Goal: Task Accomplishment & Management: Use online tool/utility

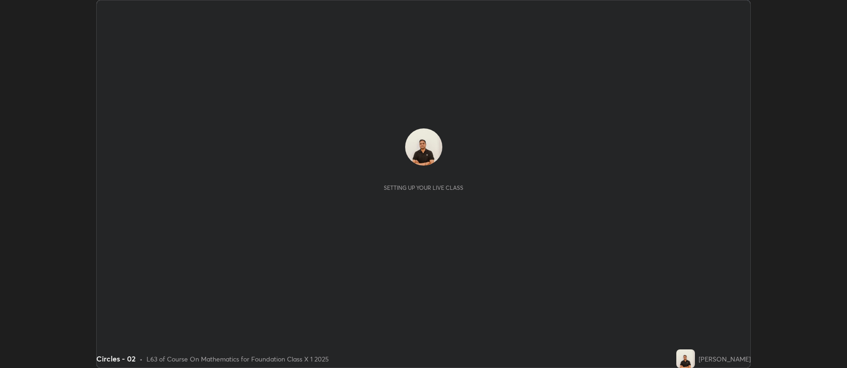
scroll to position [368, 847]
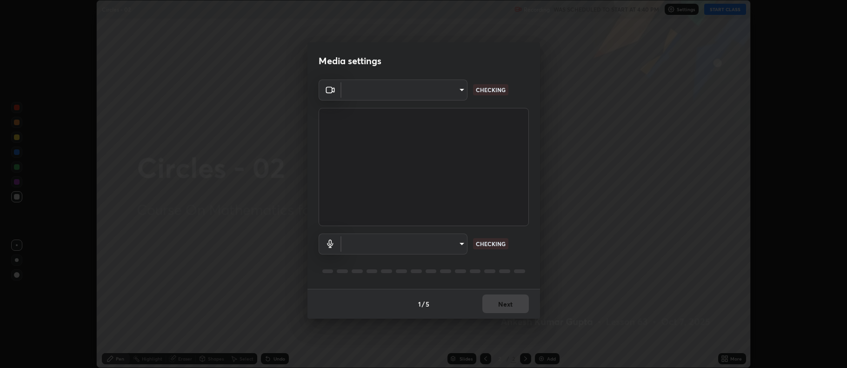
type input "f456938f2a3656198887c4fa7753b4067914b3ef781e46197b778b79941f4727"
type input "default"
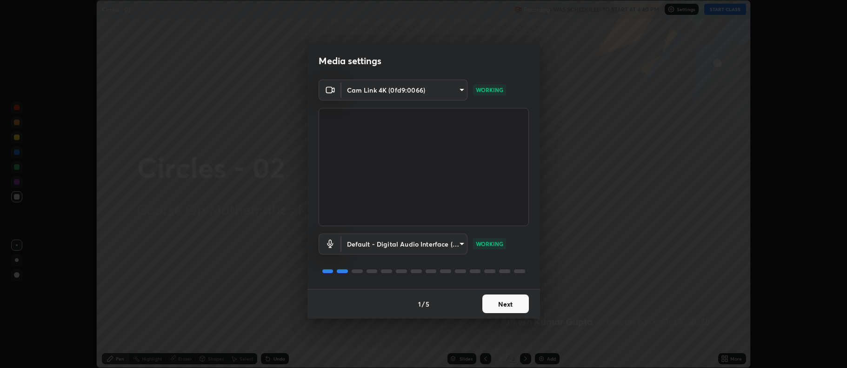
click at [497, 306] on button "Next" at bounding box center [505, 304] width 47 height 19
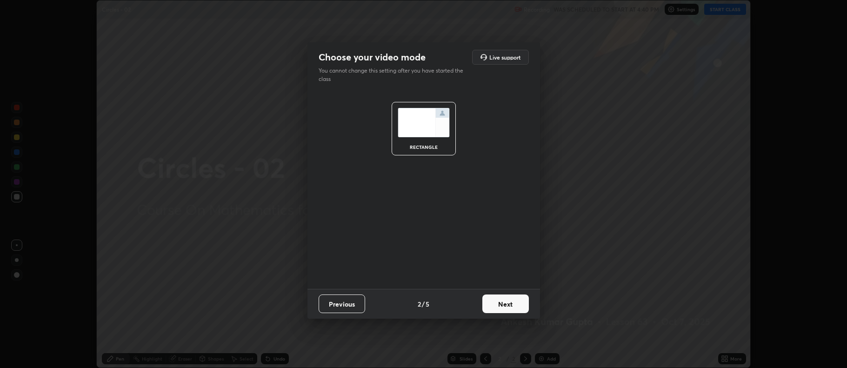
click at [496, 305] on button "Next" at bounding box center [505, 304] width 47 height 19
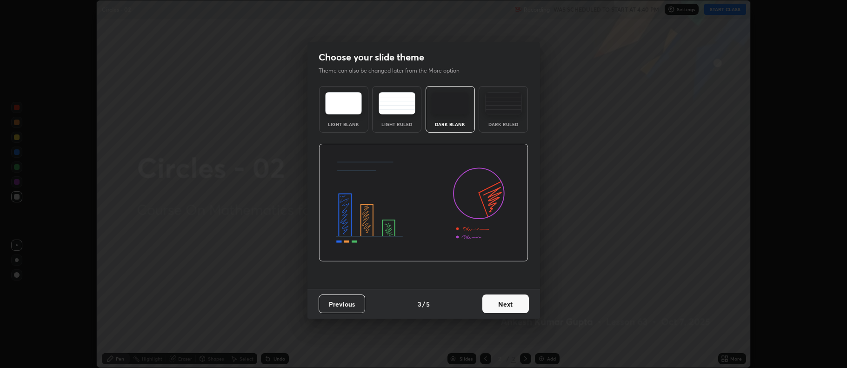
click at [497, 306] on button "Next" at bounding box center [505, 304] width 47 height 19
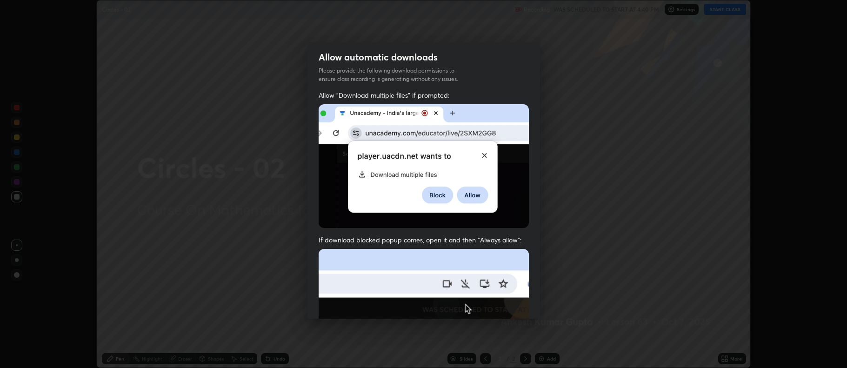
click at [499, 307] on img at bounding box center [424, 350] width 210 height 203
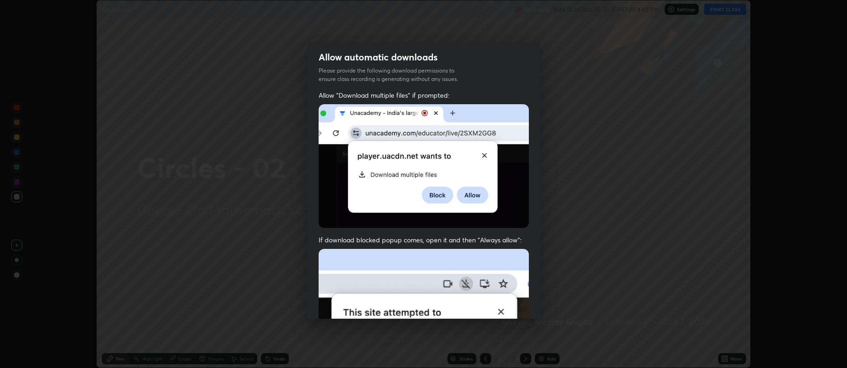
click at [497, 307] on img at bounding box center [424, 350] width 210 height 203
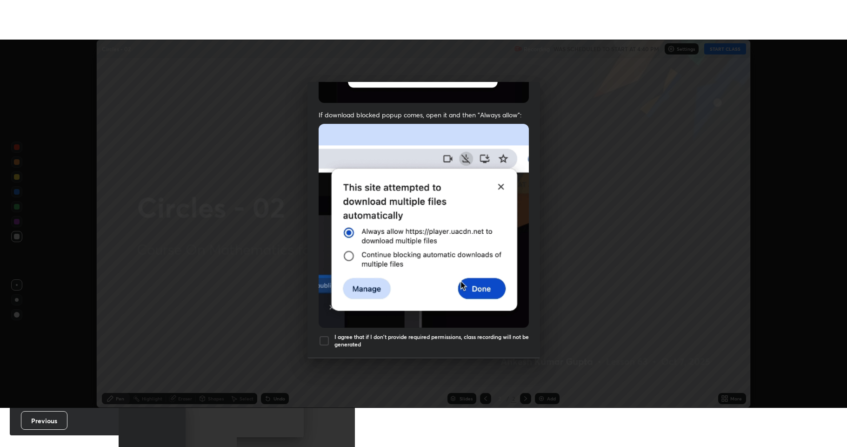
scroll to position [189, 0]
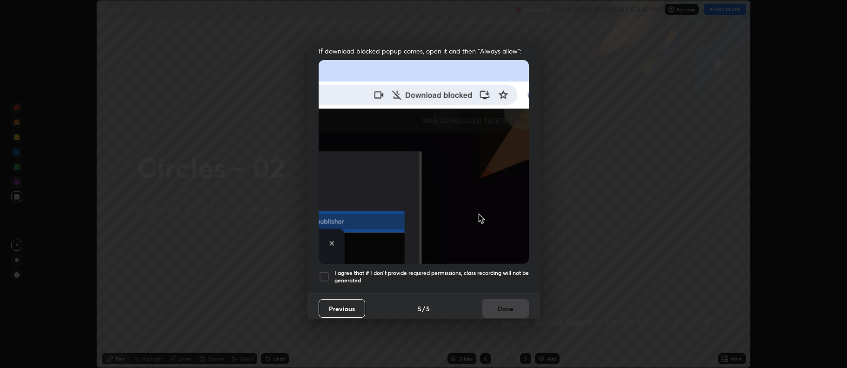
click at [322, 271] on div at bounding box center [324, 276] width 11 height 11
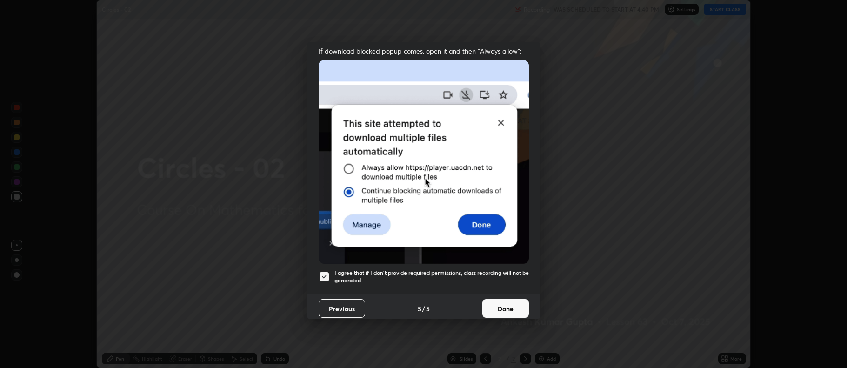
click at [487, 307] on button "Done" at bounding box center [505, 308] width 47 height 19
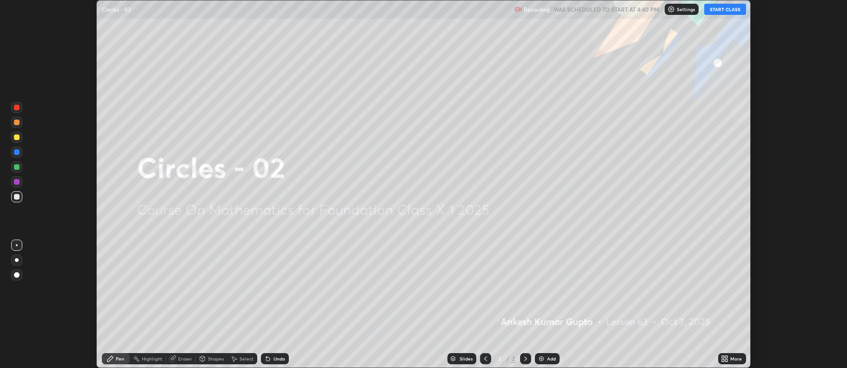
click at [717, 11] on button "START CLASS" at bounding box center [725, 9] width 42 height 11
click at [723, 357] on icon at bounding box center [723, 357] width 2 height 2
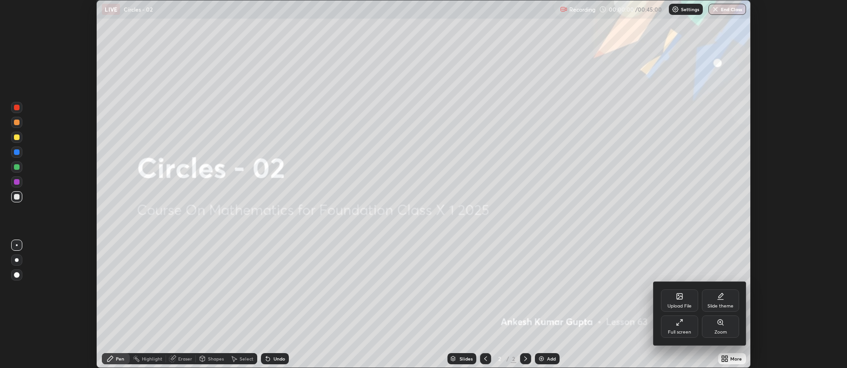
click at [673, 333] on div "Full screen" at bounding box center [679, 332] width 23 height 5
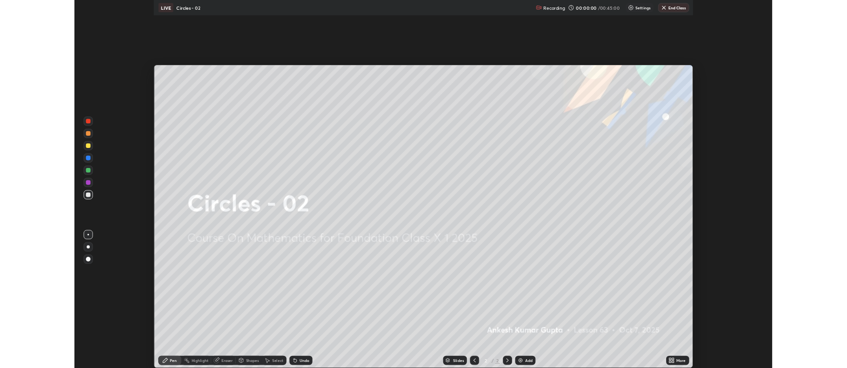
scroll to position [447, 847]
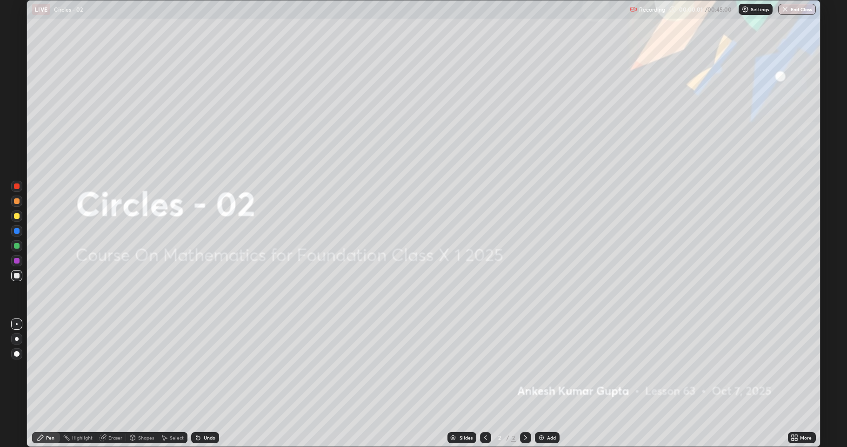
click at [545, 368] on div "Add" at bounding box center [547, 437] width 25 height 11
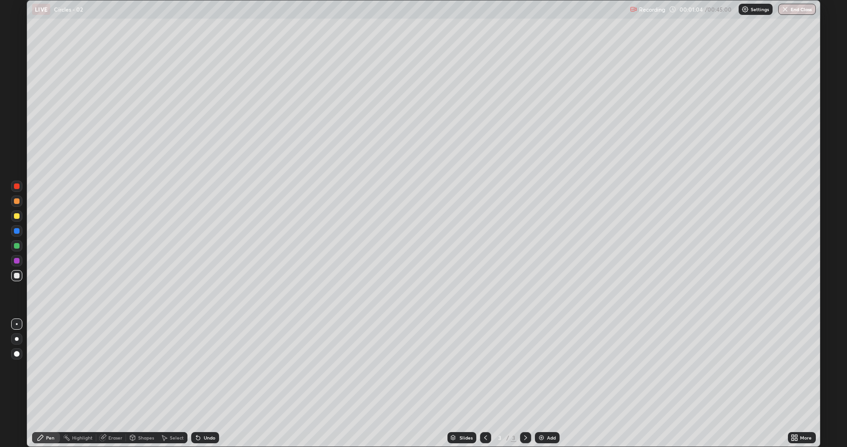
click at [138, 368] on div "Shapes" at bounding box center [146, 437] width 16 height 5
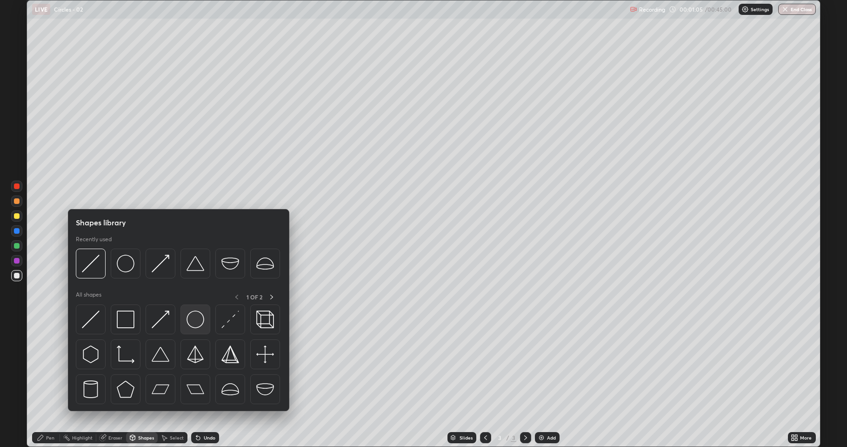
click at [190, 320] on img at bounding box center [196, 319] width 18 height 18
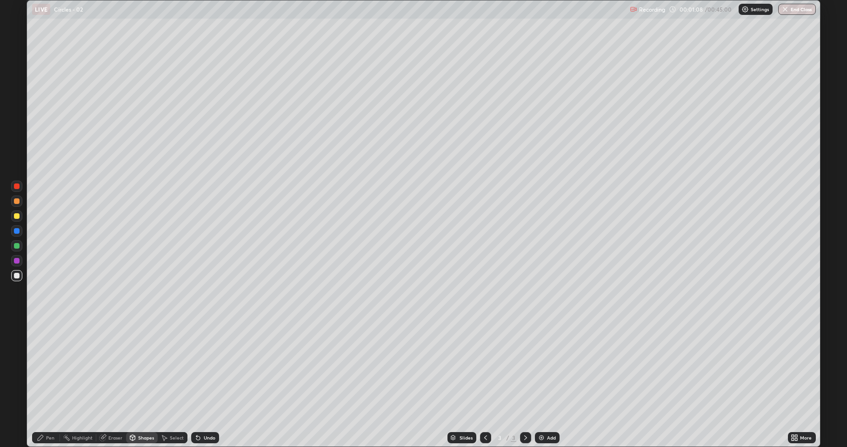
click at [141, 368] on div "Shapes" at bounding box center [146, 437] width 16 height 5
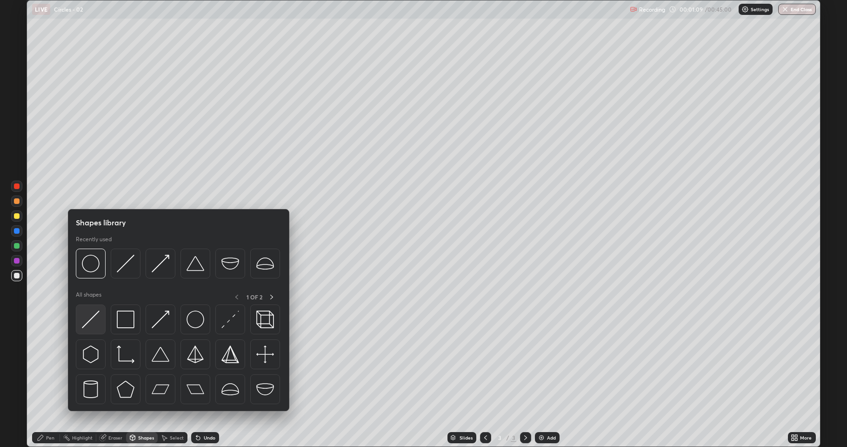
click at [95, 325] on img at bounding box center [91, 319] width 18 height 18
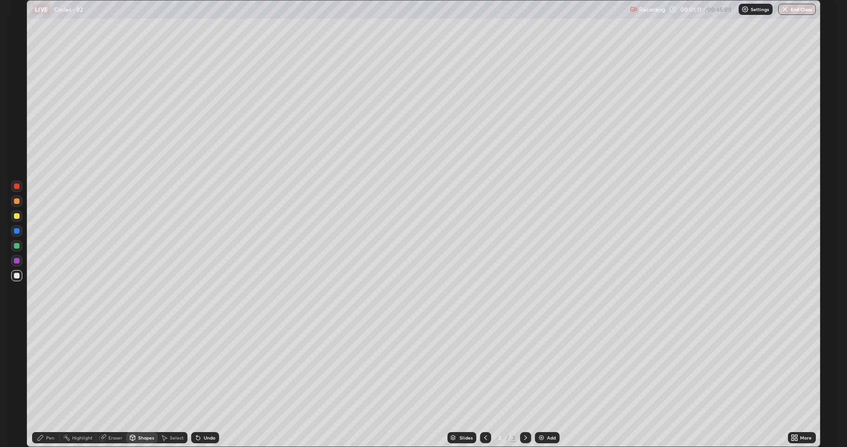
click at [197, 368] on icon at bounding box center [197, 437] width 7 height 7
click at [200, 368] on icon at bounding box center [197, 437] width 7 height 7
click at [201, 368] on div "Undo" at bounding box center [205, 437] width 28 height 11
click at [141, 368] on div "Shapes" at bounding box center [142, 437] width 32 height 11
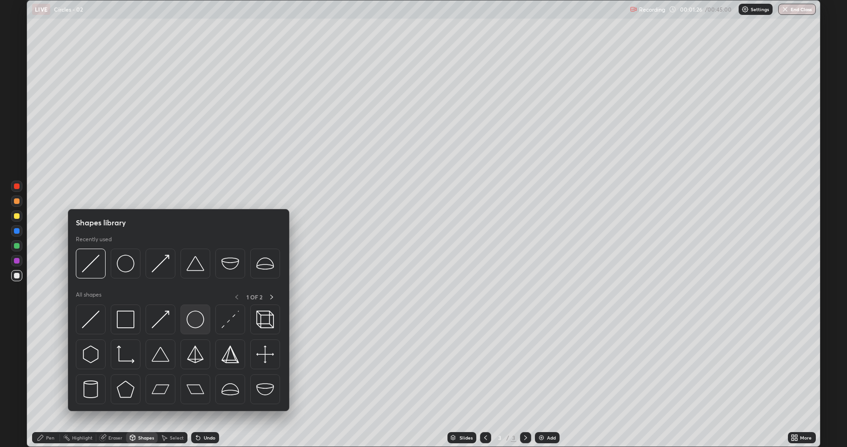
click at [193, 325] on img at bounding box center [196, 319] width 18 height 18
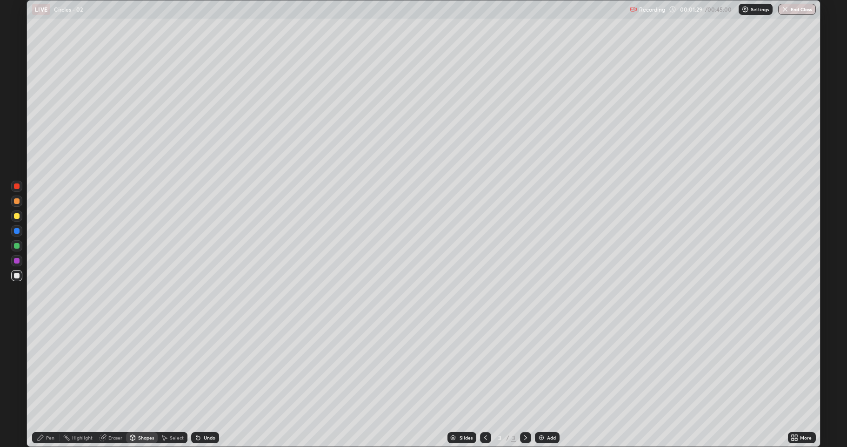
click at [144, 368] on div "Shapes" at bounding box center [146, 437] width 16 height 5
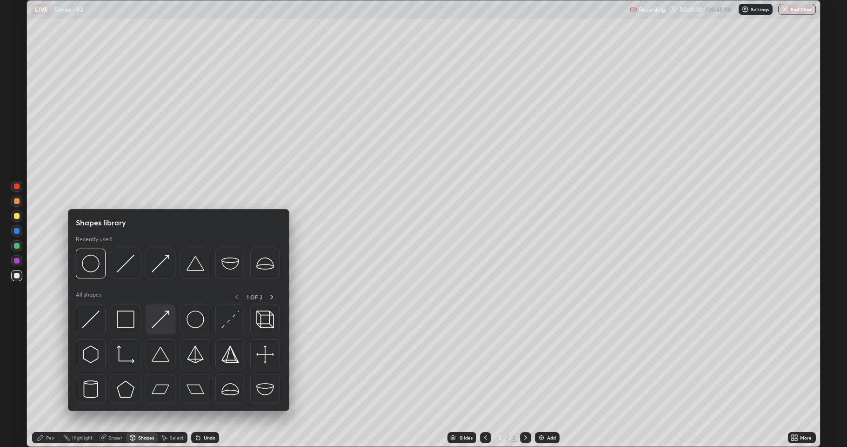
click at [158, 326] on img at bounding box center [161, 319] width 18 height 18
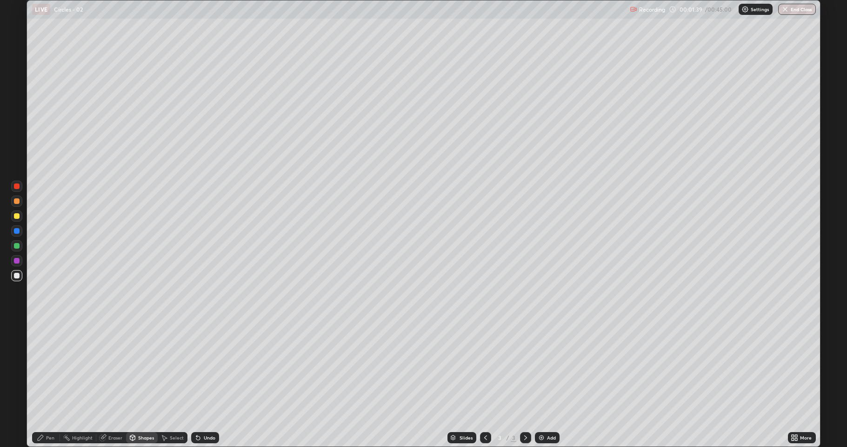
click at [45, 368] on div "Pen" at bounding box center [46, 437] width 28 height 11
click at [541, 368] on img at bounding box center [541, 437] width 7 height 7
click at [137, 368] on div "Shapes" at bounding box center [142, 437] width 32 height 11
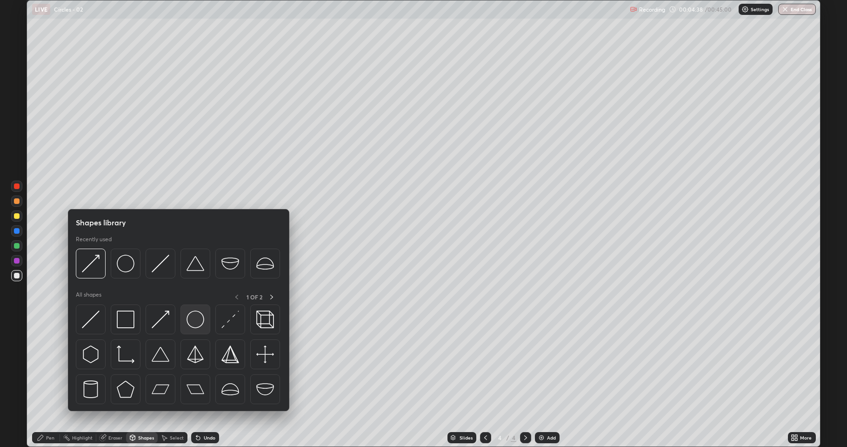
click at [192, 319] on img at bounding box center [196, 319] width 18 height 18
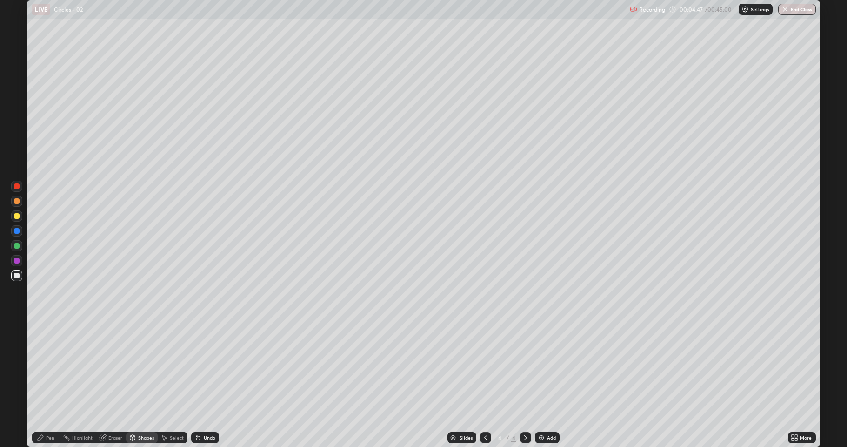
click at [207, 368] on div "Undo" at bounding box center [205, 437] width 28 height 11
click at [144, 368] on div "Shapes" at bounding box center [146, 437] width 16 height 5
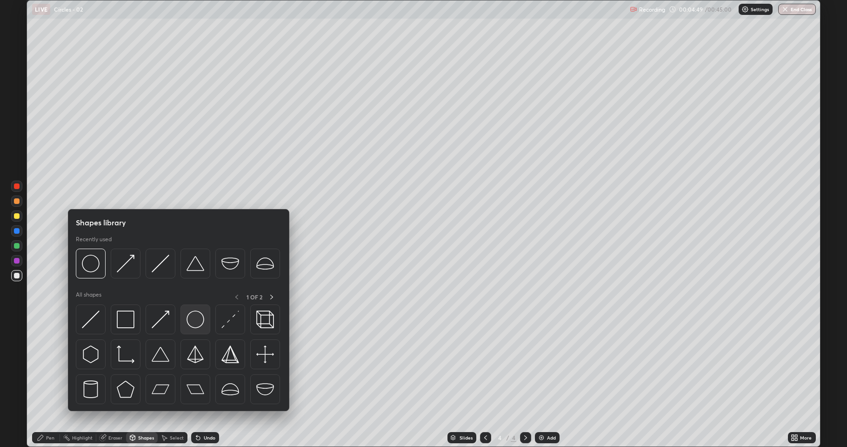
click at [193, 323] on img at bounding box center [196, 319] width 18 height 18
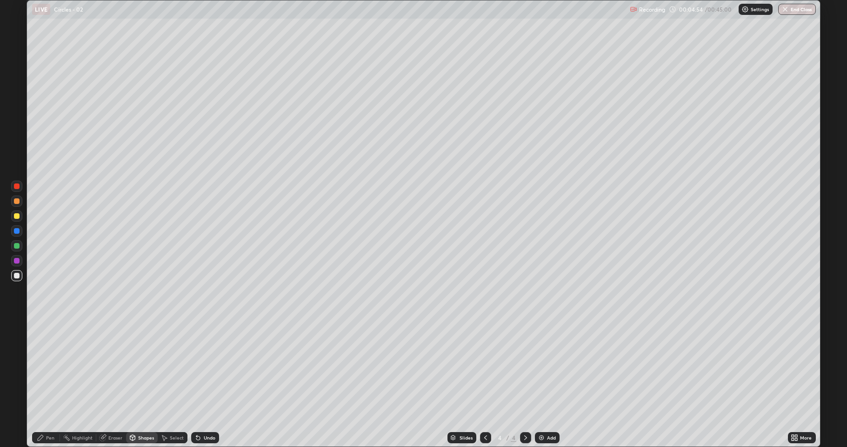
click at [207, 368] on div "Undo" at bounding box center [210, 437] width 12 height 5
click at [50, 368] on div "Pen" at bounding box center [50, 437] width 8 height 5
click at [138, 368] on div "Shapes" at bounding box center [142, 437] width 32 height 11
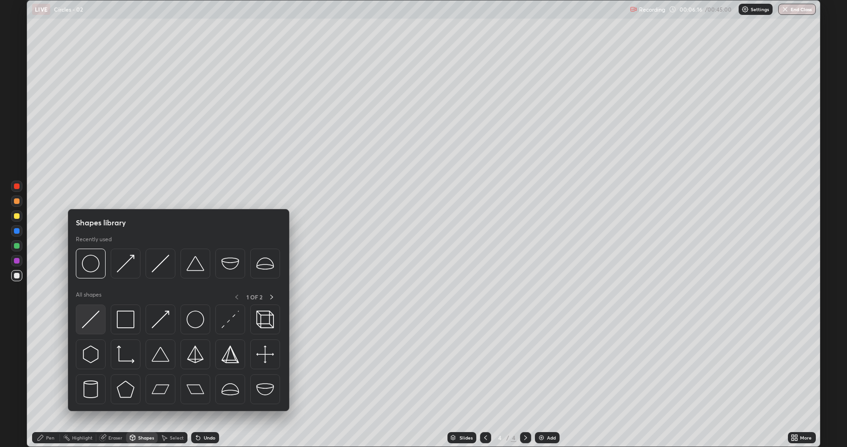
click at [95, 324] on img at bounding box center [91, 319] width 18 height 18
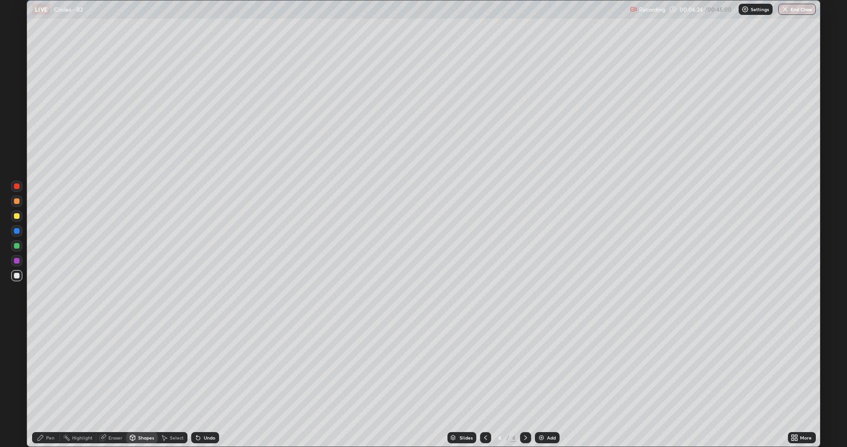
click at [45, 368] on div "Pen" at bounding box center [46, 437] width 28 height 11
click at [140, 368] on div "Shapes" at bounding box center [146, 437] width 16 height 5
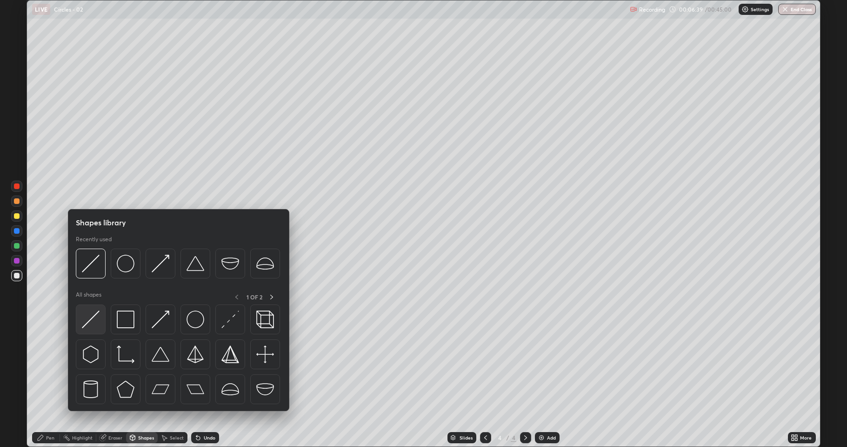
click at [89, 324] on img at bounding box center [91, 319] width 18 height 18
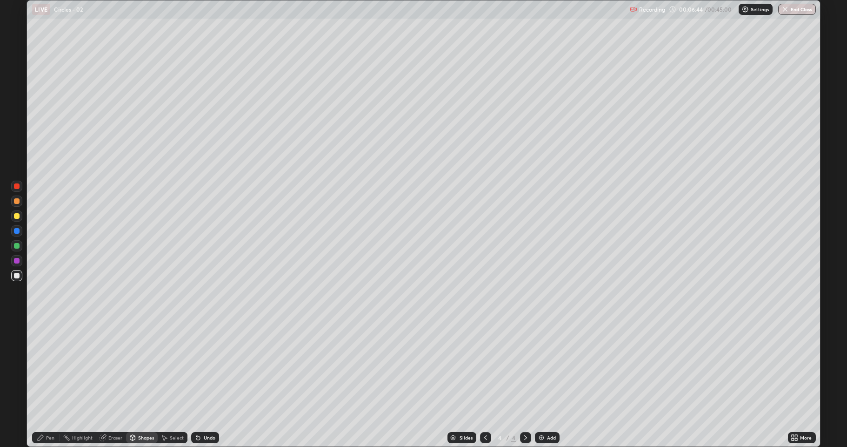
click at [47, 368] on div "Pen" at bounding box center [50, 437] width 8 height 5
click at [545, 368] on div "Add" at bounding box center [547, 437] width 25 height 11
click at [147, 368] on div "Shapes" at bounding box center [142, 437] width 32 height 11
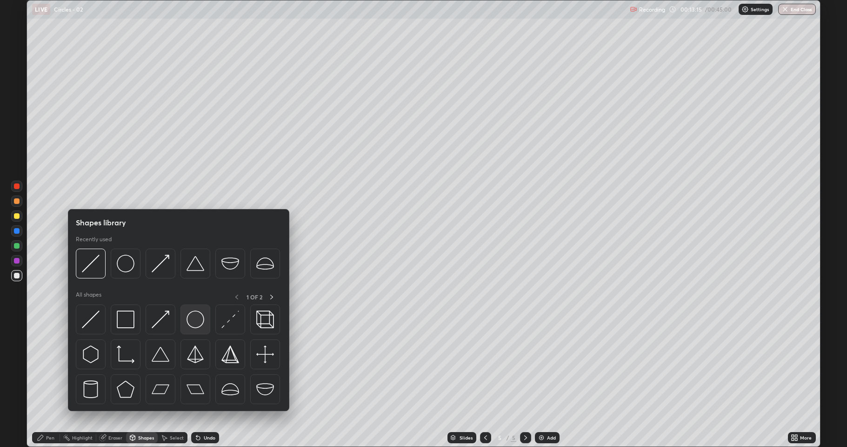
click at [200, 323] on img at bounding box center [196, 319] width 18 height 18
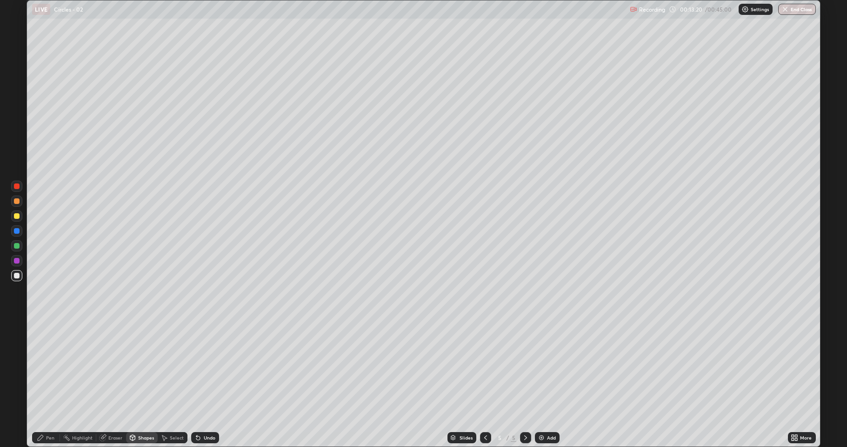
click at [50, 368] on div "Pen" at bounding box center [46, 437] width 28 height 11
click at [146, 368] on div "Shapes" at bounding box center [146, 437] width 16 height 5
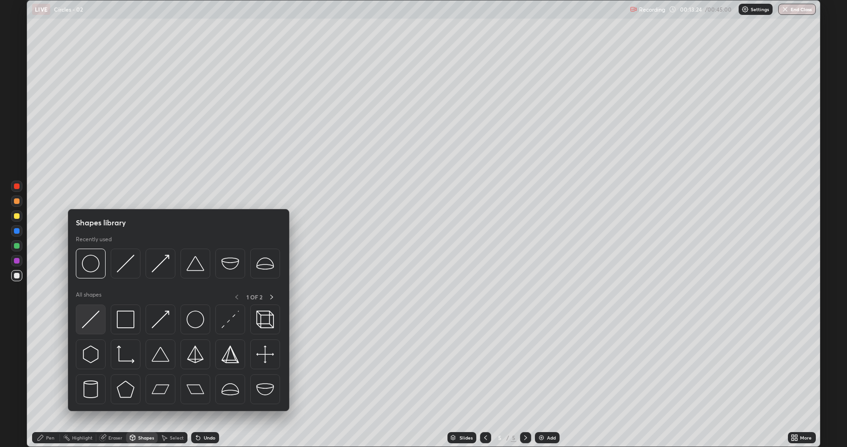
click at [101, 322] on div at bounding box center [91, 319] width 30 height 30
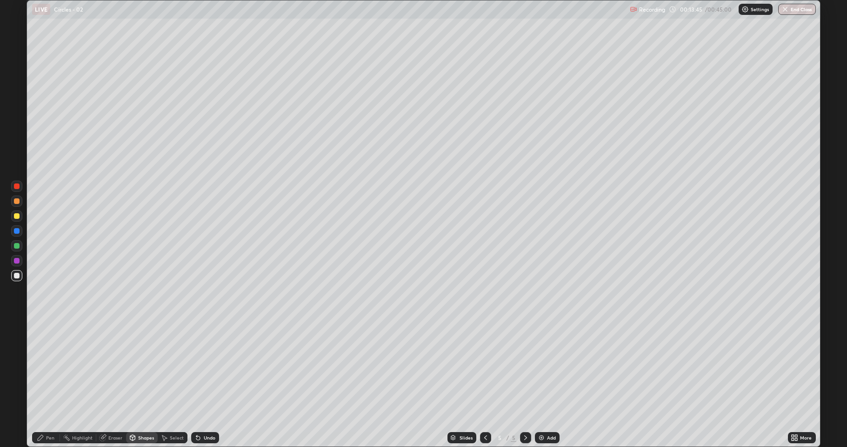
click at [54, 368] on div "Pen" at bounding box center [46, 437] width 28 height 11
click at [114, 368] on div "Eraser" at bounding box center [115, 437] width 14 height 5
click at [49, 368] on div "Pen" at bounding box center [50, 437] width 8 height 5
click at [115, 368] on div "Eraser" at bounding box center [115, 437] width 14 height 5
click at [42, 368] on icon at bounding box center [41, 438] width 6 height 6
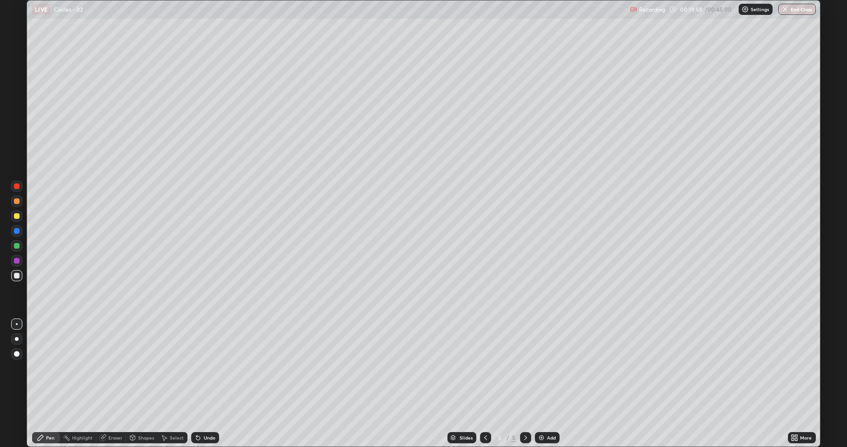
click at [112, 368] on div "Eraser" at bounding box center [115, 437] width 14 height 5
click at [43, 368] on icon at bounding box center [40, 437] width 7 height 7
click at [543, 368] on img at bounding box center [541, 437] width 7 height 7
click at [138, 368] on div "Shapes" at bounding box center [146, 437] width 16 height 5
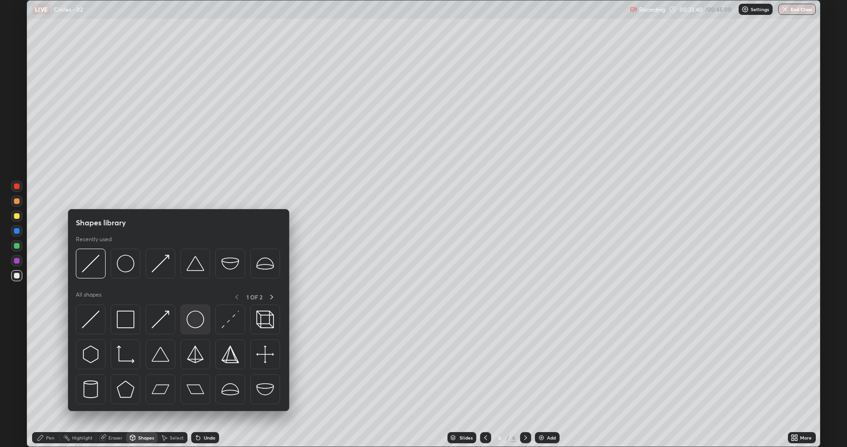
click at [194, 326] on img at bounding box center [196, 319] width 18 height 18
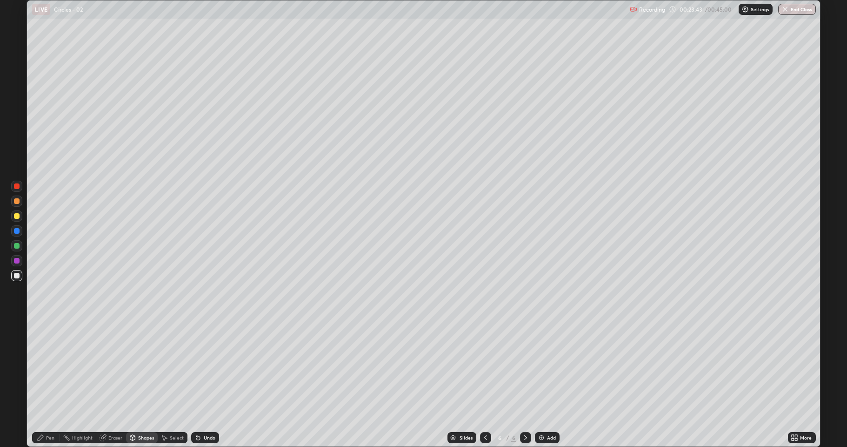
click at [148, 368] on div "Shapes" at bounding box center [146, 437] width 16 height 5
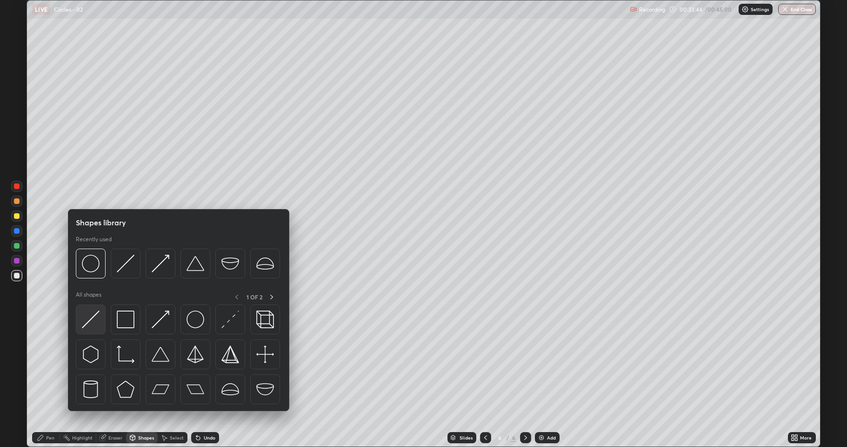
click at [94, 324] on img at bounding box center [91, 319] width 18 height 18
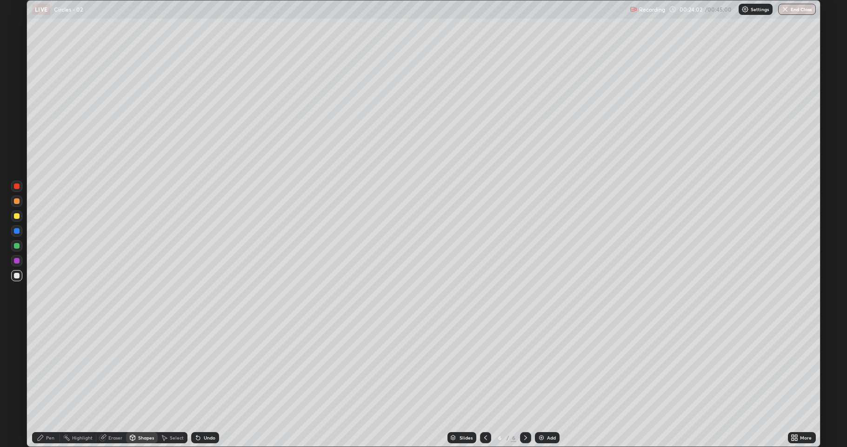
click at [208, 368] on div "Undo" at bounding box center [210, 437] width 12 height 5
click at [113, 368] on div "Eraser" at bounding box center [115, 437] width 14 height 5
click at [145, 368] on div "Shapes" at bounding box center [146, 437] width 16 height 5
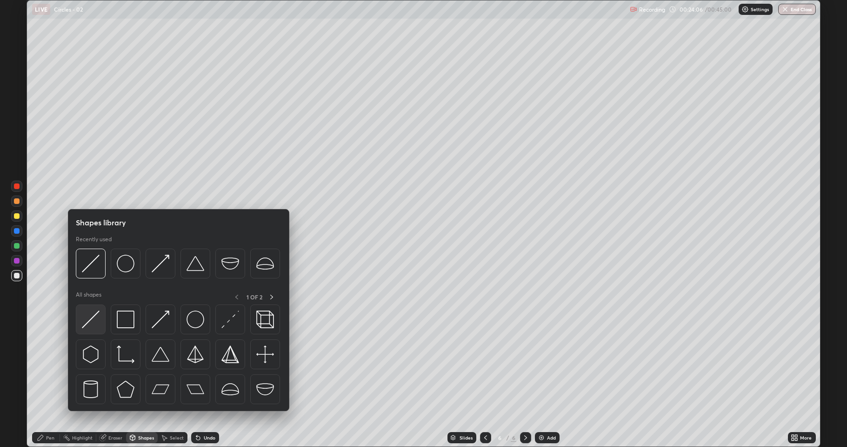
click at [95, 324] on img at bounding box center [91, 319] width 18 height 18
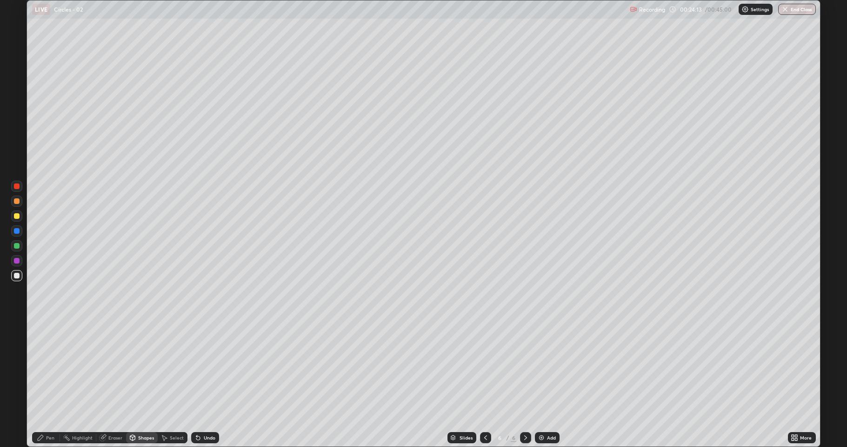
click at [50, 368] on div "Pen" at bounding box center [50, 437] width 8 height 5
click at [14, 221] on div at bounding box center [16, 215] width 11 height 11
click at [16, 230] on div at bounding box center [17, 231] width 6 height 6
click at [14, 188] on div at bounding box center [17, 186] width 6 height 6
click at [13, 246] on div at bounding box center [16, 245] width 11 height 11
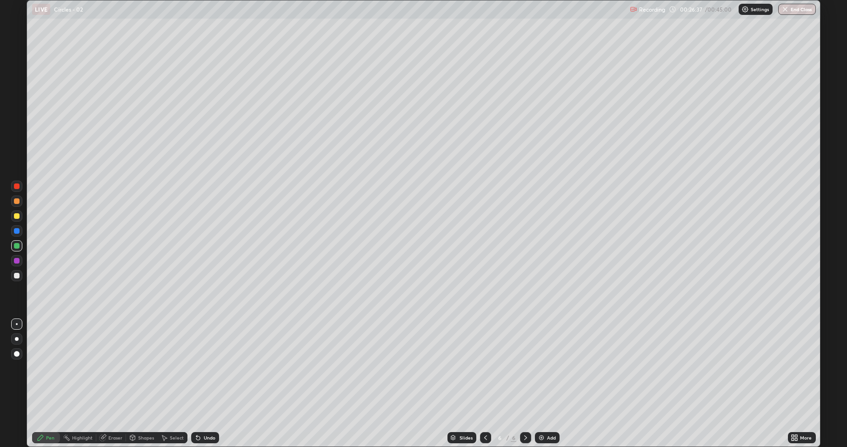
click at [17, 275] on div at bounding box center [17, 276] width 6 height 6
click at [544, 368] on img at bounding box center [541, 437] width 7 height 7
click at [143, 368] on div "Shapes" at bounding box center [146, 437] width 16 height 5
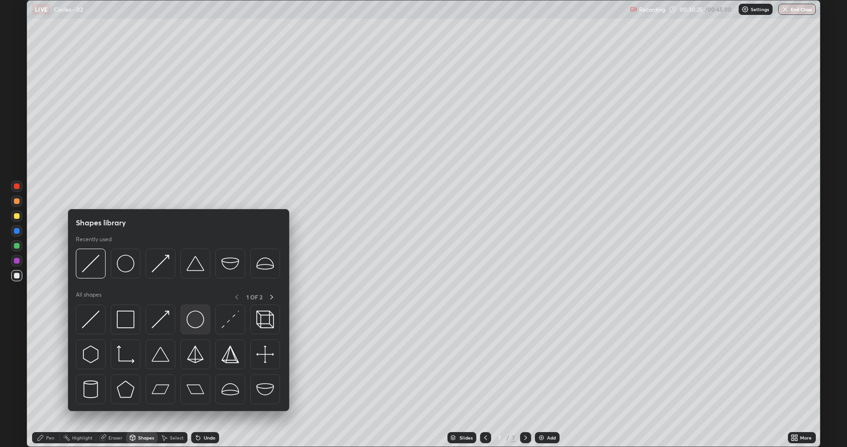
click at [196, 325] on img at bounding box center [196, 319] width 18 height 18
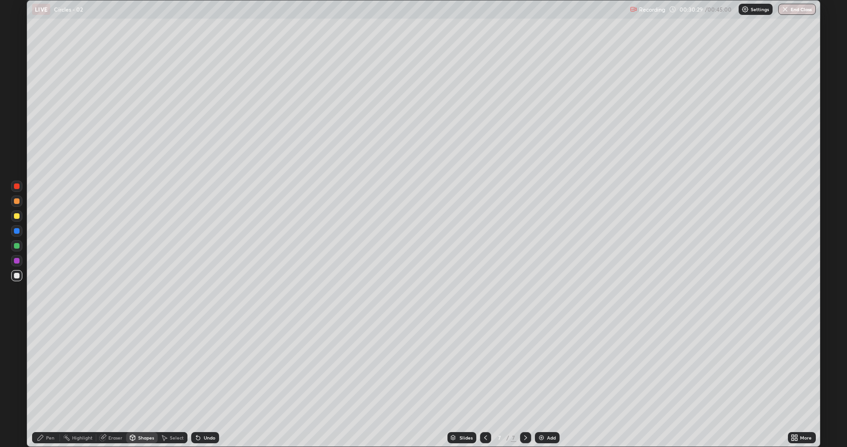
click at [141, 368] on div "Shapes" at bounding box center [146, 437] width 16 height 5
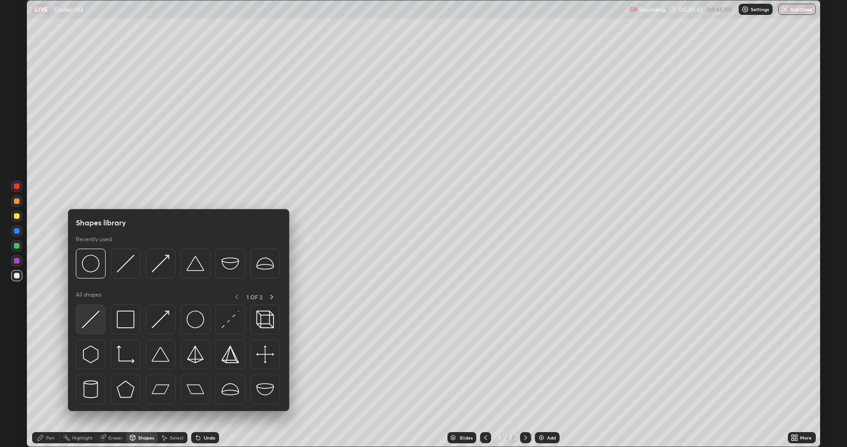
click at [98, 323] on img at bounding box center [91, 319] width 18 height 18
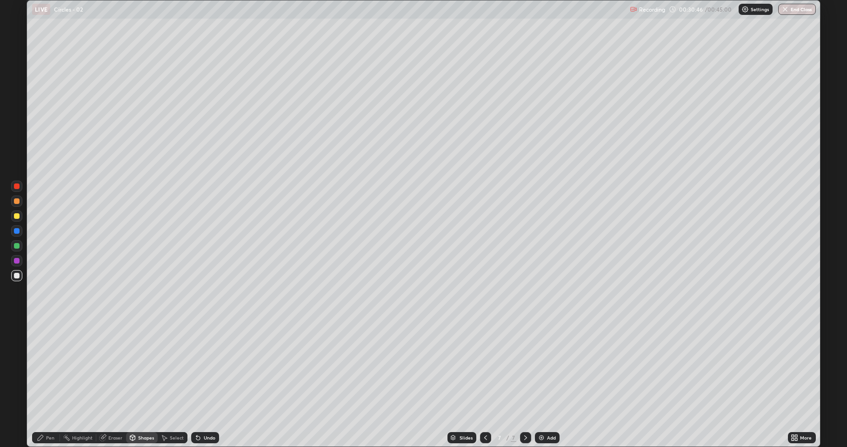
click at [109, 368] on div "Eraser" at bounding box center [115, 437] width 14 height 5
click at [49, 368] on div "Pen" at bounding box center [46, 437] width 28 height 11
click at [142, 368] on div "Shapes" at bounding box center [146, 437] width 16 height 5
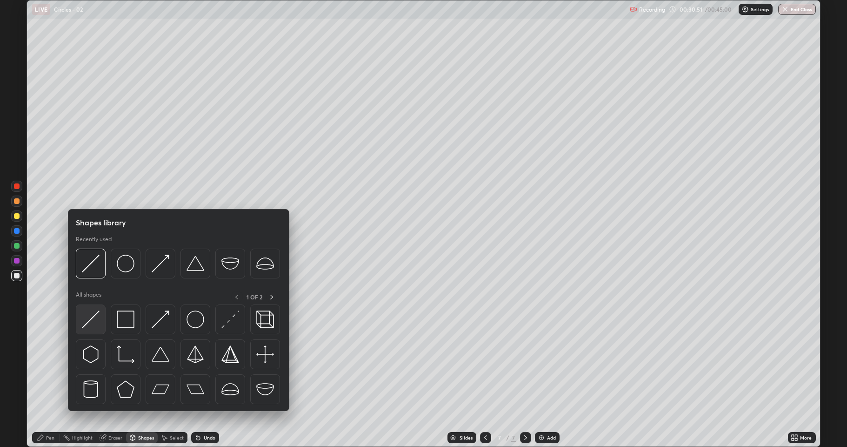
click at [96, 324] on img at bounding box center [91, 319] width 18 height 18
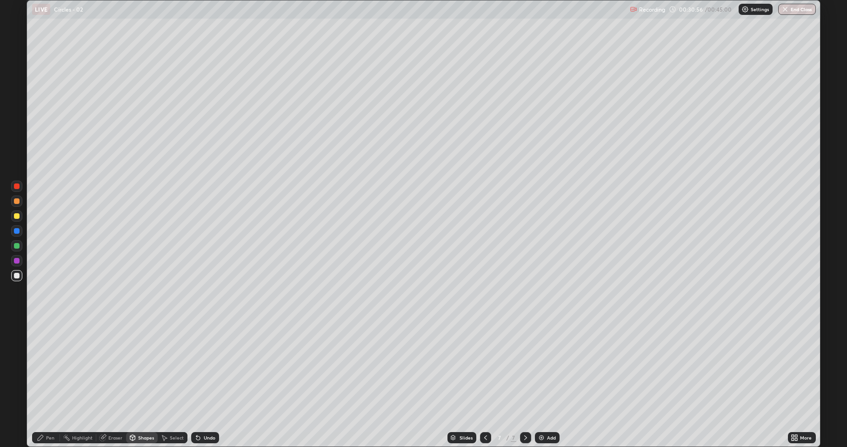
click at [51, 368] on div "Pen" at bounding box center [50, 437] width 8 height 5
click at [140, 368] on div "Shapes" at bounding box center [146, 437] width 16 height 5
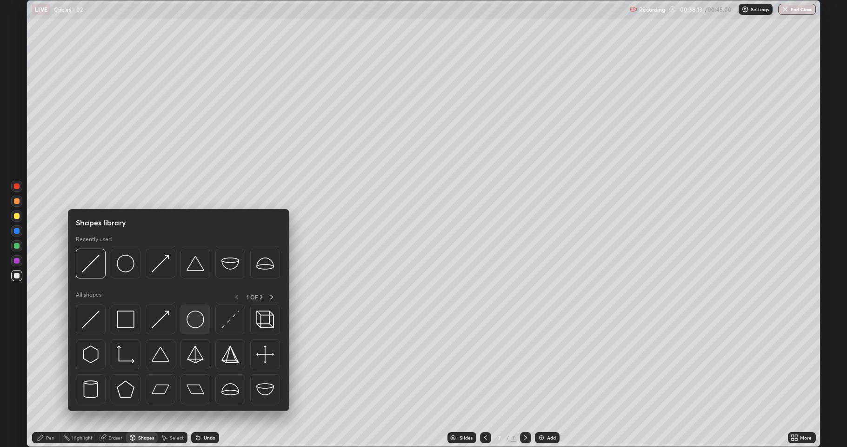
click at [193, 319] on img at bounding box center [196, 319] width 18 height 18
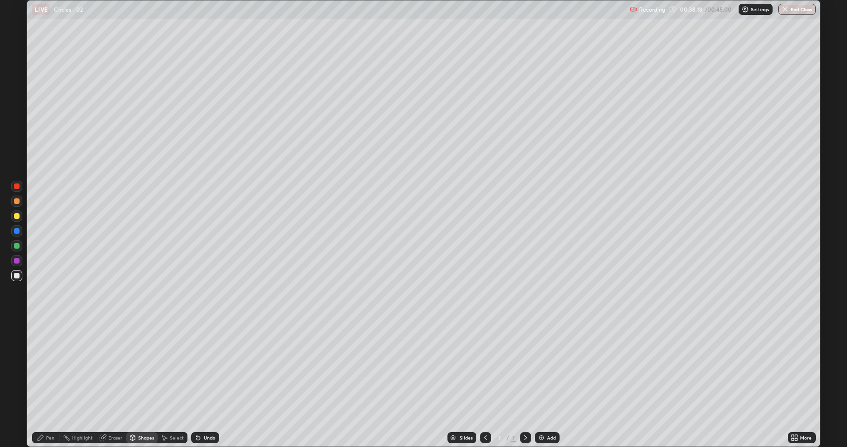
click at [140, 368] on div "Shapes" at bounding box center [146, 437] width 16 height 5
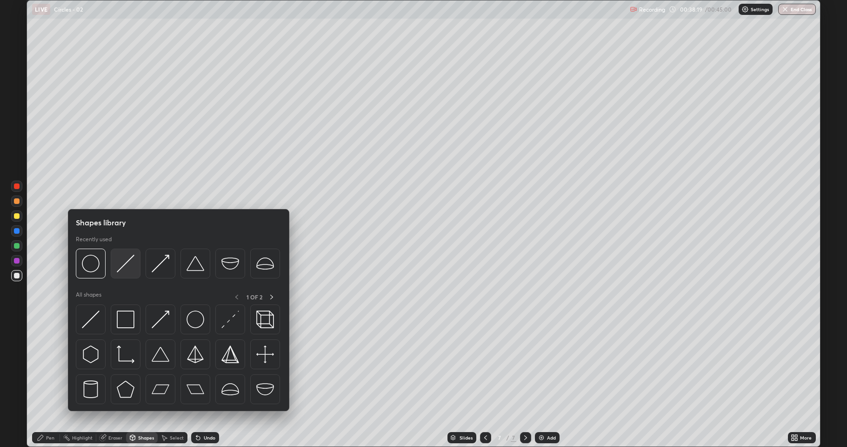
click at [132, 266] on img at bounding box center [126, 264] width 18 height 18
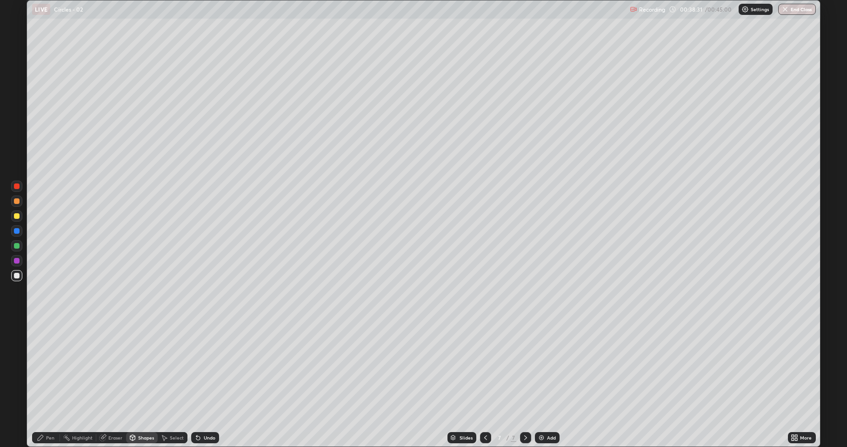
click at [50, 368] on div "Pen" at bounding box center [50, 437] width 8 height 5
click at [16, 216] on div at bounding box center [17, 216] width 6 height 6
click at [804, 368] on div "More" at bounding box center [806, 437] width 12 height 5
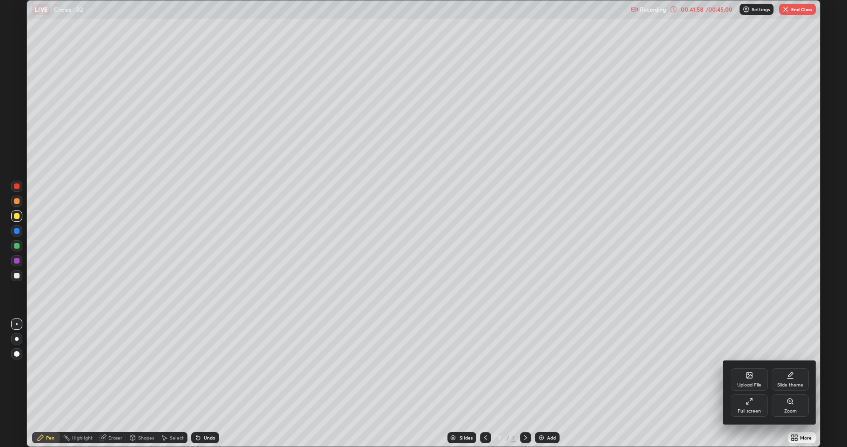
click at [703, 291] on div at bounding box center [423, 223] width 847 height 447
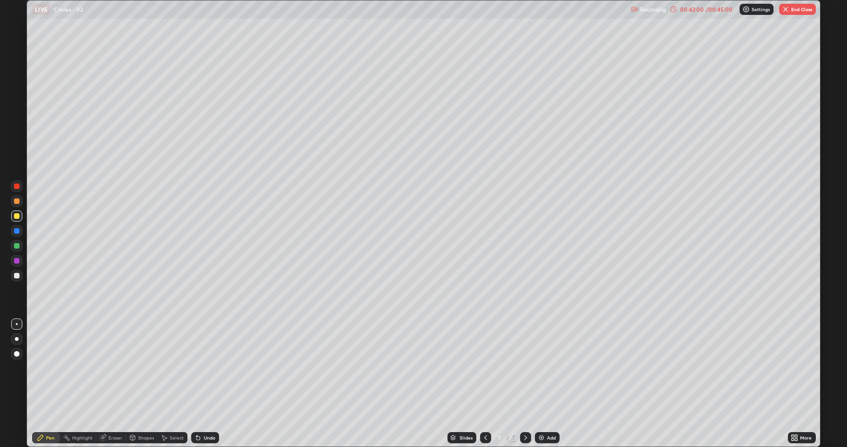
click at [801, 9] on button "End Class" at bounding box center [797, 9] width 37 height 11
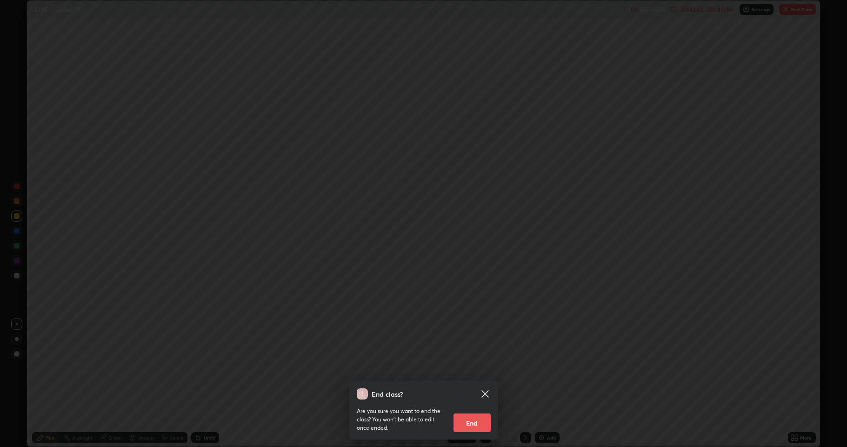
click at [470, 368] on button "End" at bounding box center [472, 422] width 37 height 19
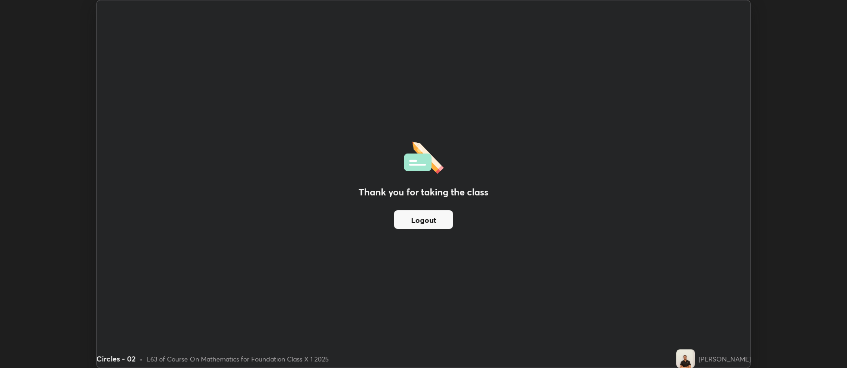
scroll to position [46158, 45679]
